Goal: Task Accomplishment & Management: Manage account settings

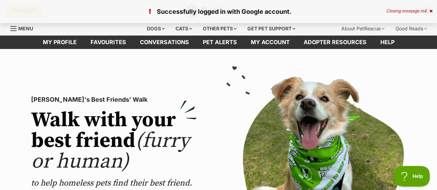
click at [430, 11] on icon at bounding box center [430, 11] width 3 height 4
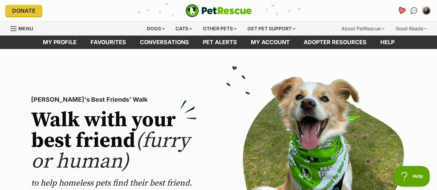
click at [399, 12] on icon "Favourites" at bounding box center [401, 10] width 9 height 9
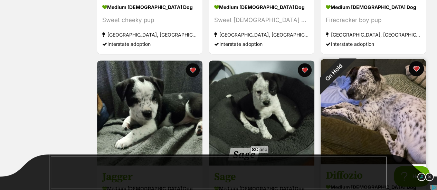
click at [415, 66] on button "favourite" at bounding box center [416, 68] width 15 height 15
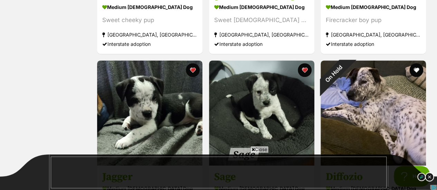
click at [428, 175] on img at bounding box center [429, 177] width 9 height 9
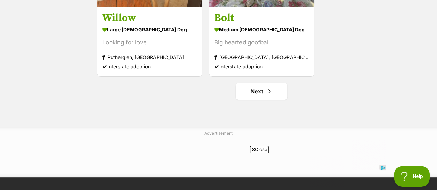
scroll to position [1332, 0]
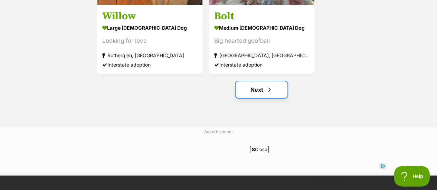
click at [256, 94] on link "Next" at bounding box center [262, 90] width 52 height 17
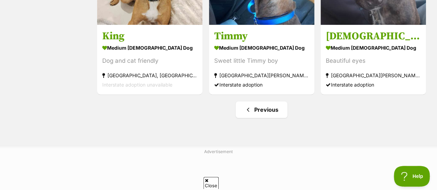
scroll to position [223, 0]
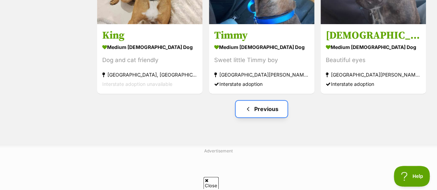
click at [256, 110] on link "Previous" at bounding box center [262, 109] width 52 height 17
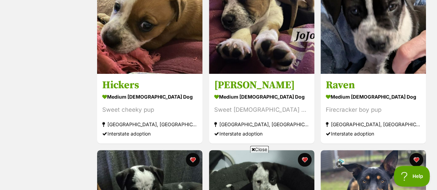
scroll to position [288, 0]
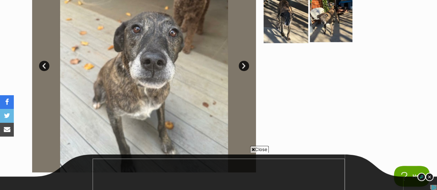
scroll to position [205, 0]
